Goal: Task Accomplishment & Management: Manage account settings

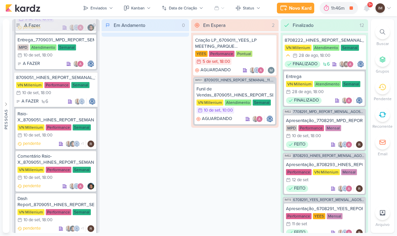
scroll to position [1254, 0]
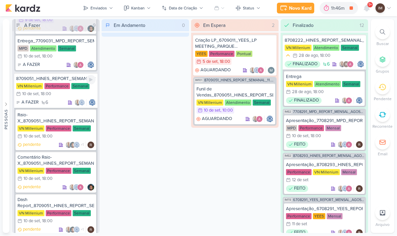
click at [59, 103] on div "A FAZER 6" at bounding box center [55, 102] width 79 height 7
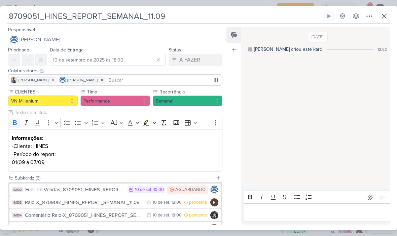
click at [381, 16] on icon at bounding box center [384, 16] width 8 height 8
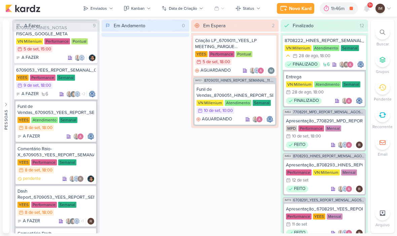
scroll to position [731, 0]
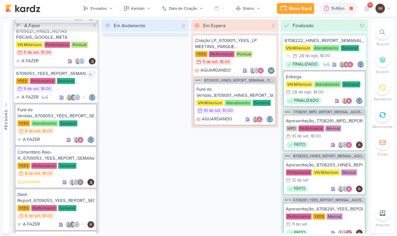
click at [86, 84] on div "YEES Performance Semanal 9/9 [DATE] 18:00" at bounding box center [55, 85] width 79 height 15
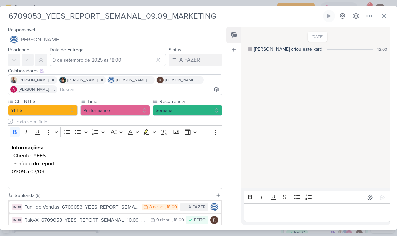
scroll to position [0, 0]
click at [124, 61] on input "9 de setembro de 2025 às 18:00" at bounding box center [108, 60] width 116 height 12
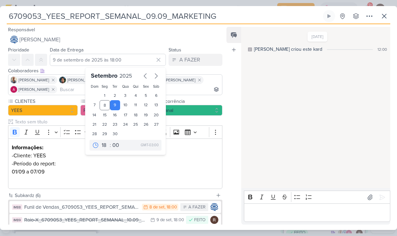
click at [106, 106] on div "8" at bounding box center [104, 105] width 10 height 10
type input "8 de setembro de 2025 às 18:00"
click at [41, 59] on icon at bounding box center [40, 59] width 5 height 5
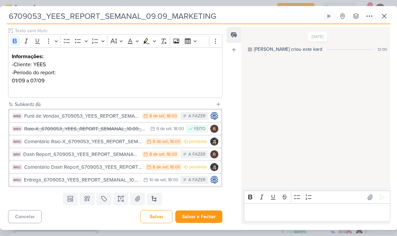
scroll to position [91, 0]
click at [125, 153] on div "Dash Report_6709053_YEES_REPORT_SEMANAL_10.09_MARKETING" at bounding box center [80, 155] width 115 height 8
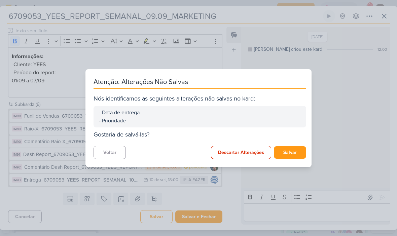
click at [280, 154] on button "Salvar" at bounding box center [290, 152] width 32 height 12
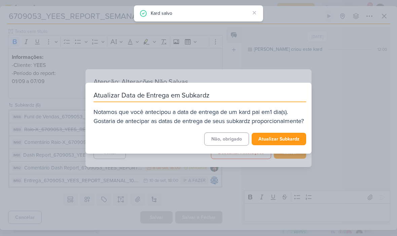
click at [278, 145] on button "Atualizar Subkardz" at bounding box center [278, 139] width 54 height 12
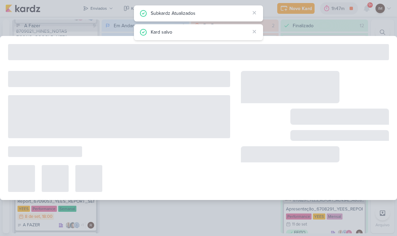
type input "Dash Report_6709053_YEES_REPORT_SEMANAL_10.09_MARKETING"
type input "[DATE] 18:00"
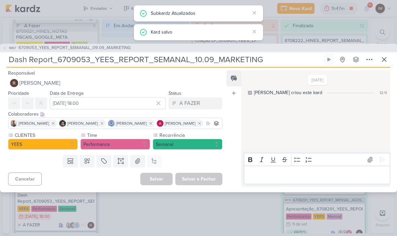
click at [37, 102] on button at bounding box center [41, 103] width 12 height 12
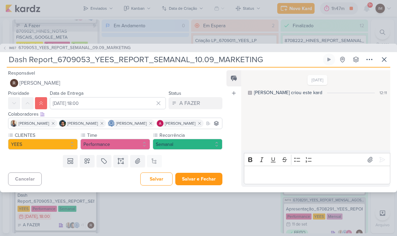
click at [205, 179] on button "Salvar e Fechar" at bounding box center [198, 179] width 47 height 12
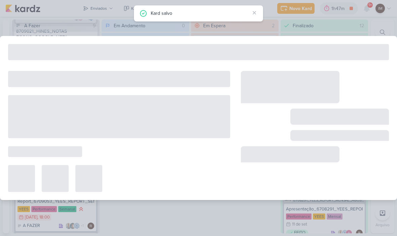
type input "6709053_YEES_REPORT_SEMANAL_09.09_MARKETING"
type input "8 de setembro de 2025 às 18:00"
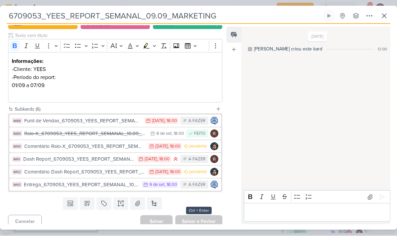
scroll to position [89, 0]
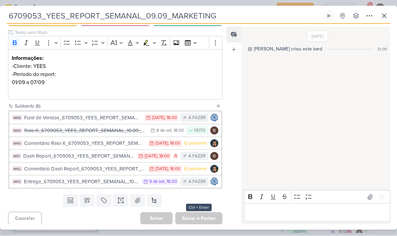
click at [124, 117] on div "Funil de Vendas_6709053_YEES_REPORT_SEMANAL_10.09_MARKETING" at bounding box center [82, 118] width 117 height 8
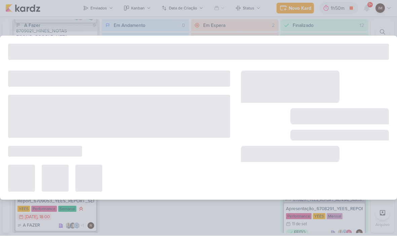
click at [124, 118] on div at bounding box center [119, 116] width 222 height 43
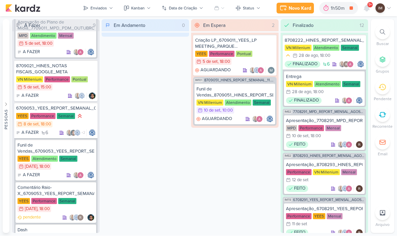
scroll to position [695, 0]
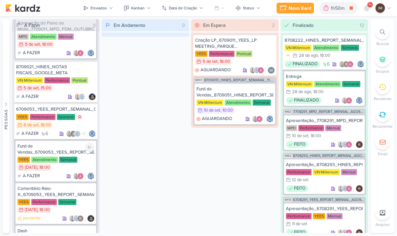
click at [80, 148] on div "Funil de Vendas_6709053_YEES_REPORT_SEMANAL_10.09_MARKETING" at bounding box center [55, 150] width 77 height 12
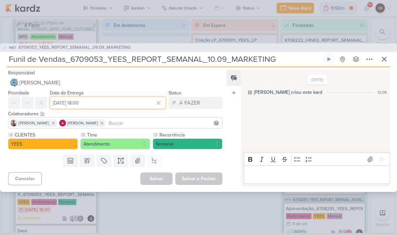
click at [66, 101] on input "[DATE] 18:00" at bounding box center [108, 103] width 116 height 12
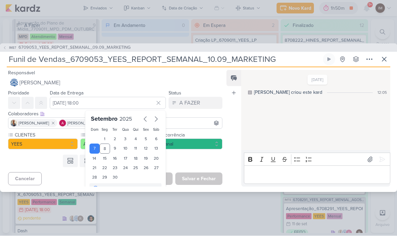
click at [110, 149] on div "9" at bounding box center [115, 149] width 10 height 10
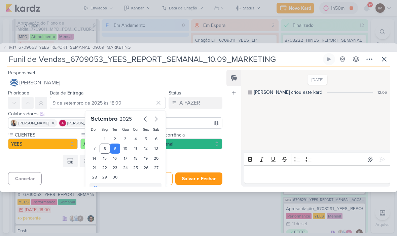
click at [106, 146] on div "8" at bounding box center [104, 149] width 10 height 10
type input "8 de setembro de 2025 às 18:00"
click at [105, 151] on div "8" at bounding box center [104, 149] width 10 height 10
click at [195, 162] on div "Templates Campos Personalizados Marcadores Caixa De Texto Anexo Este kard já é …" at bounding box center [112, 160] width 225 height 17
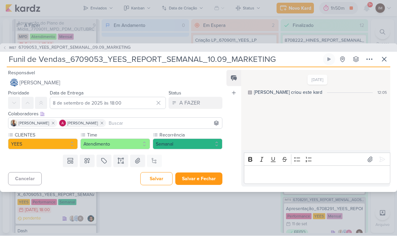
click at [196, 179] on button "Salvar e Fechar" at bounding box center [198, 179] width 47 height 12
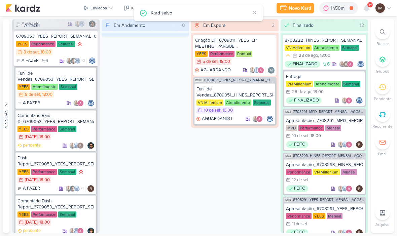
scroll to position [770, 0]
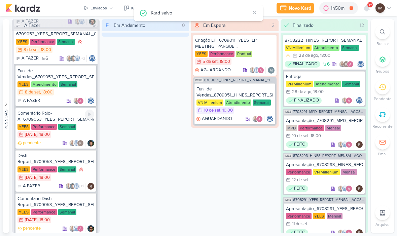
click at [31, 113] on div "Comentário Raio-X_6709053_YEES_REPORT_SEMANAL_10.09_MARKETING" at bounding box center [55, 117] width 77 height 12
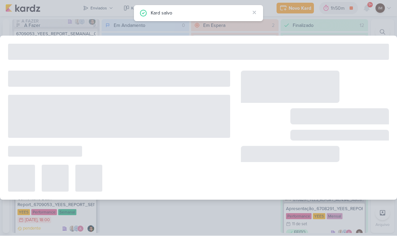
type input "Comentário Raio-X_6709053_YEES_REPORT_SEMANAL_10.09_MARKETING"
type input "[DATE] 18:00"
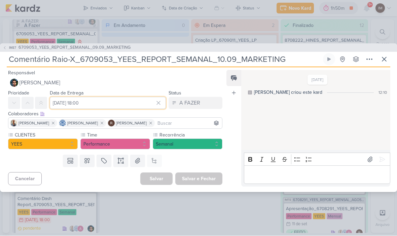
click at [57, 98] on input "[DATE] 18:00" at bounding box center [108, 103] width 116 height 12
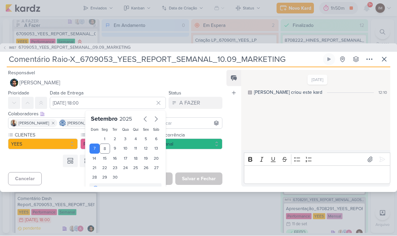
click at [106, 151] on div "8" at bounding box center [104, 149] width 10 height 10
type input "8 de setembro de 2025 às 18:00"
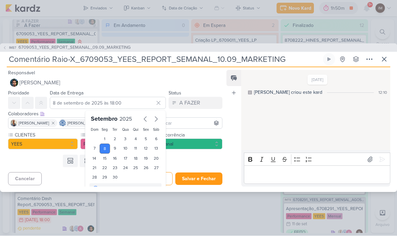
click at [194, 163] on div "Templates Campos Personalizados Marcadores Caixa De Texto Anexo Este kard já é …" at bounding box center [112, 160] width 225 height 17
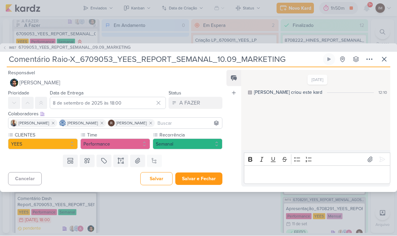
click at [195, 178] on button "Salvar e Fechar" at bounding box center [198, 179] width 47 height 12
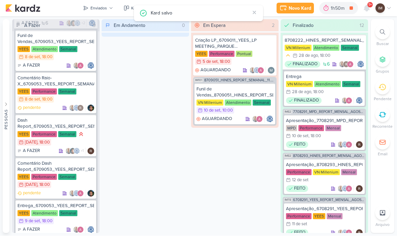
scroll to position [806, 0]
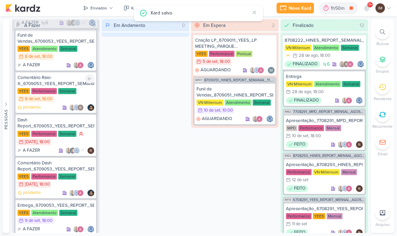
click at [30, 84] on div "Comentário Raio-X_6709053_YEES_REPORT_SEMANAL_10.09_MARKETING" at bounding box center [55, 81] width 77 height 12
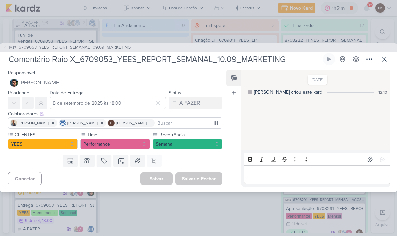
click at [382, 61] on icon at bounding box center [384, 59] width 4 height 4
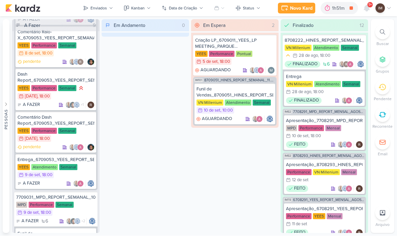
scroll to position [852, 0]
click at [29, 77] on div "Dash Report_6709053_YEES_REPORT_SEMANAL_10.09_MARKETING" at bounding box center [55, 77] width 77 height 12
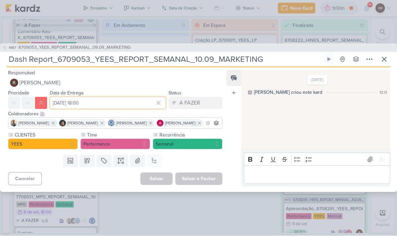
click at [57, 102] on input "[DATE] 18:00" at bounding box center [108, 103] width 116 height 12
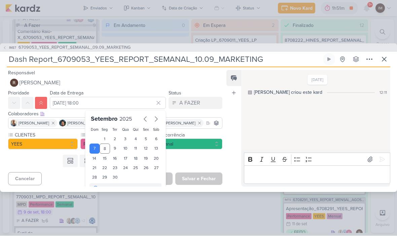
click at [108, 145] on div "8" at bounding box center [104, 149] width 10 height 10
type input "8 de setembro de 2025 às 18:00"
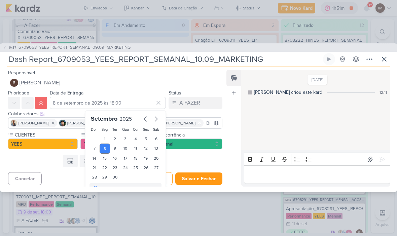
click at [197, 181] on button "Salvar e Fechar" at bounding box center [198, 179] width 47 height 12
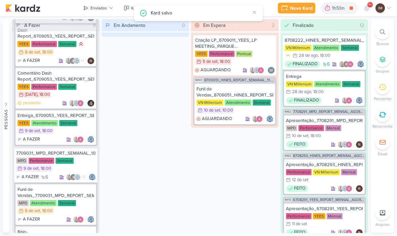
scroll to position [897, 0]
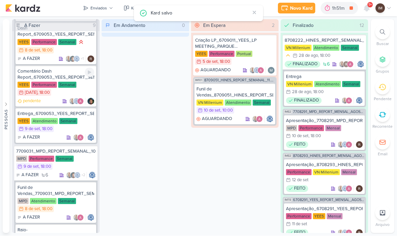
click at [32, 74] on div "Comentário Dash Report_6709053_YEES_REPORT_SEMANAL_10.09_MARKETING" at bounding box center [55, 75] width 77 height 12
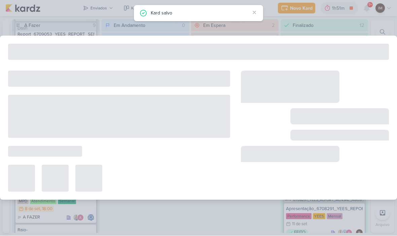
type input "Comentário Dash Report_6709053_YEES_REPORT_SEMANAL_10.09_MARKETING"
type input "[DATE] 18:00"
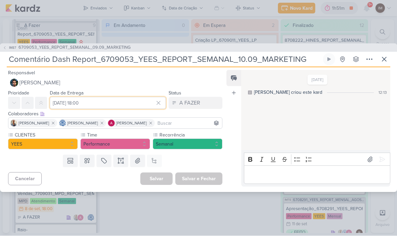
click at [58, 99] on input "[DATE] 18:00" at bounding box center [108, 103] width 116 height 12
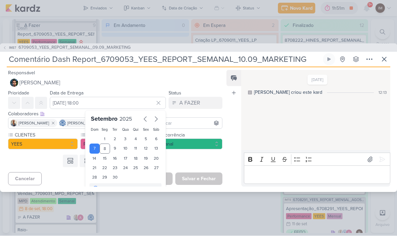
click at [106, 147] on div "8" at bounding box center [104, 149] width 10 height 10
type input "8 de setembro de 2025 às 18:00"
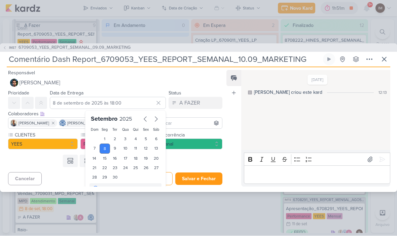
click at [201, 184] on button "Salvar e Fechar" at bounding box center [198, 179] width 47 height 12
